Goal: Task Accomplishment & Management: Manage account settings

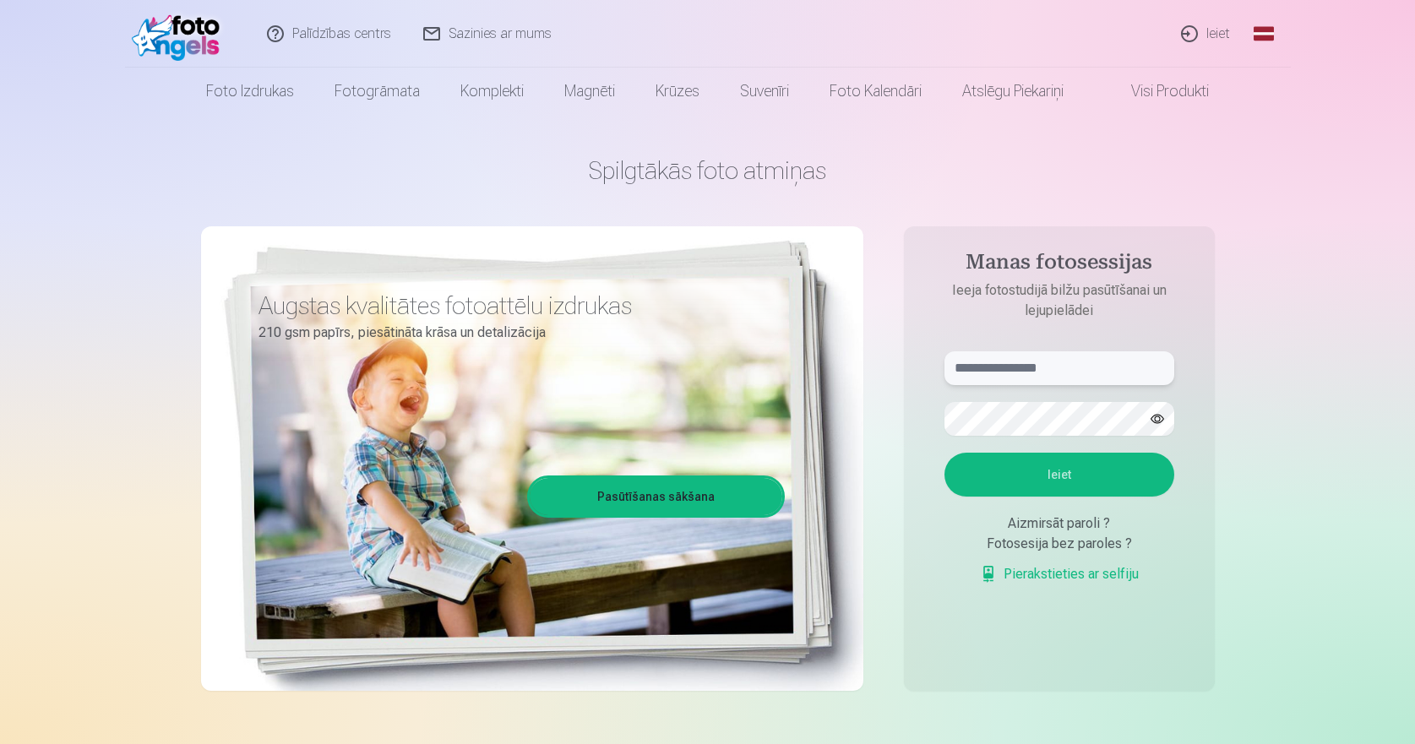
click at [1100, 368] on input "text" at bounding box center [1059, 368] width 230 height 34
type input "**********"
click at [944, 453] on button "Ieiet" at bounding box center [1059, 475] width 230 height 44
click at [1155, 415] on button "button" at bounding box center [1157, 419] width 32 height 32
click at [944, 453] on button "Ieiet" at bounding box center [1059, 475] width 230 height 44
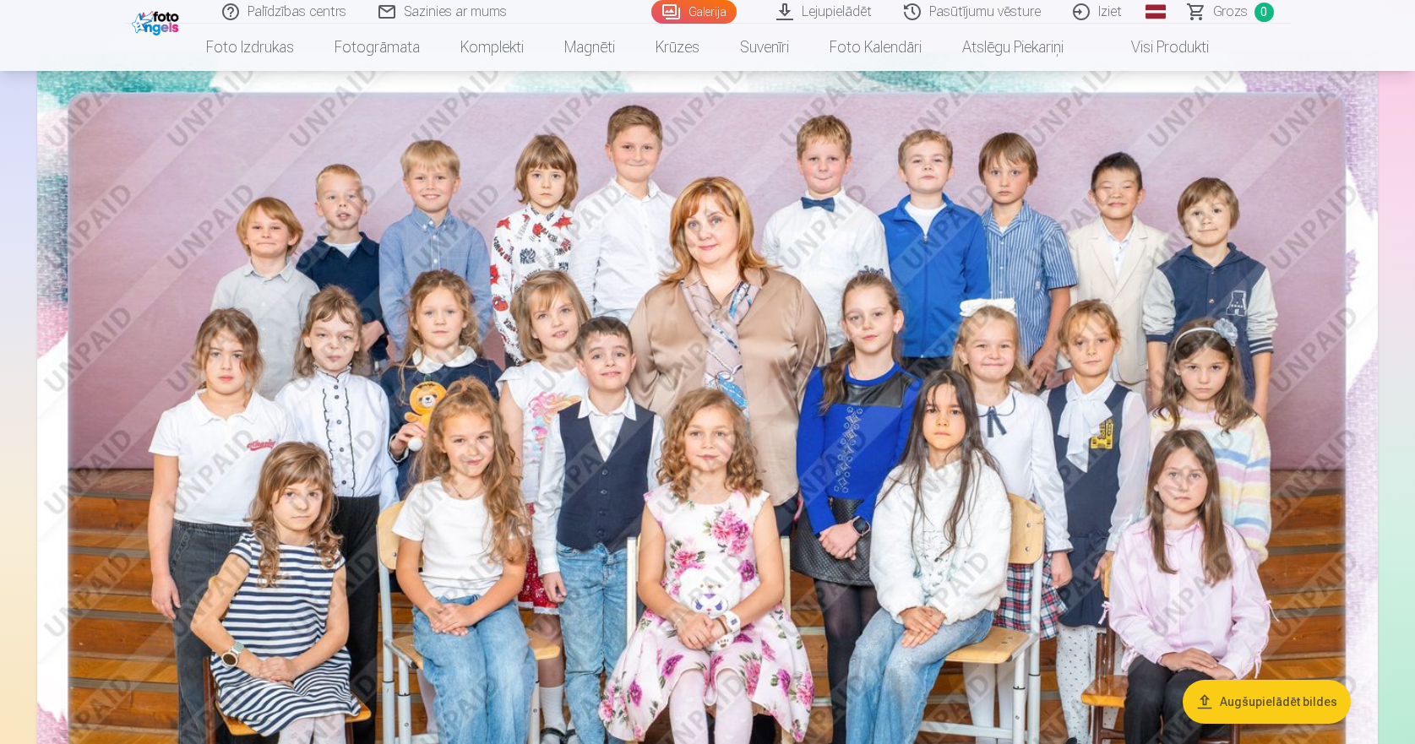
scroll to position [338, 0]
